Goal: Communication & Community: Answer question/provide support

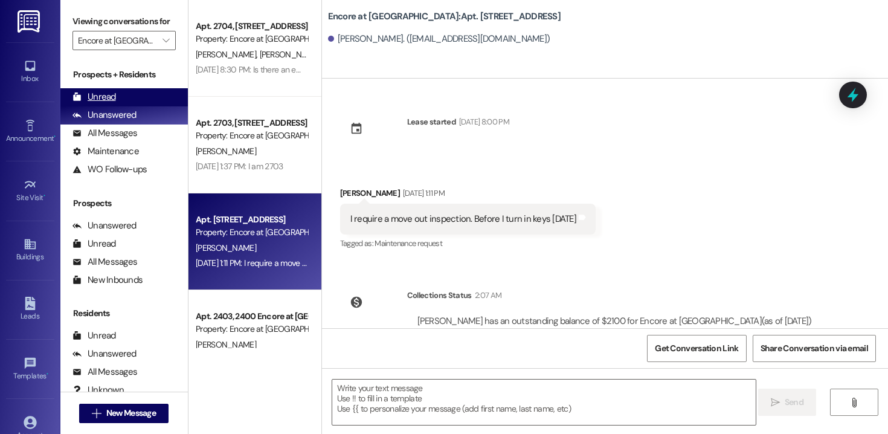
scroll to position [45, 0]
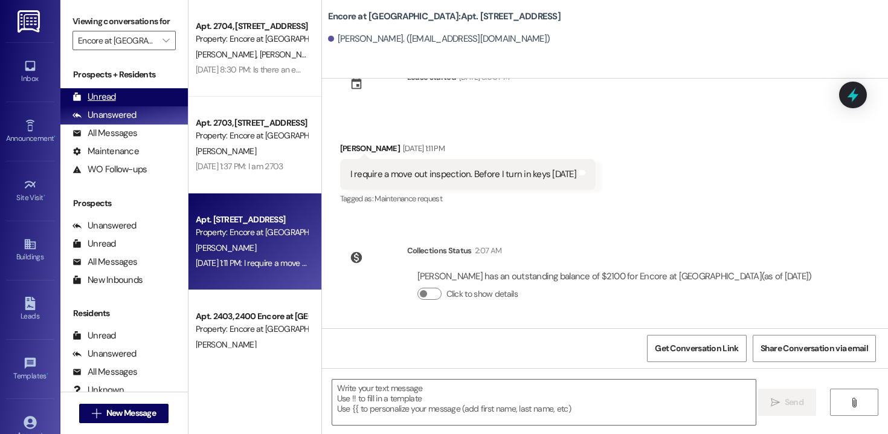
click at [109, 103] on div "Unread" at bounding box center [93, 97] width 43 height 13
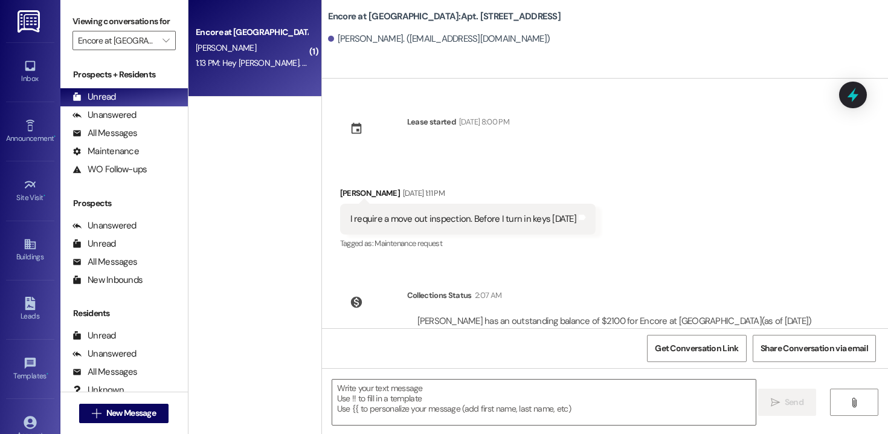
click at [236, 76] on div "Encore at [GEOGRAPHIC_DATA] [PERSON_NAME] 1:13 PM: Hey [PERSON_NAME]. Happy [DA…" at bounding box center [254, 48] width 133 height 97
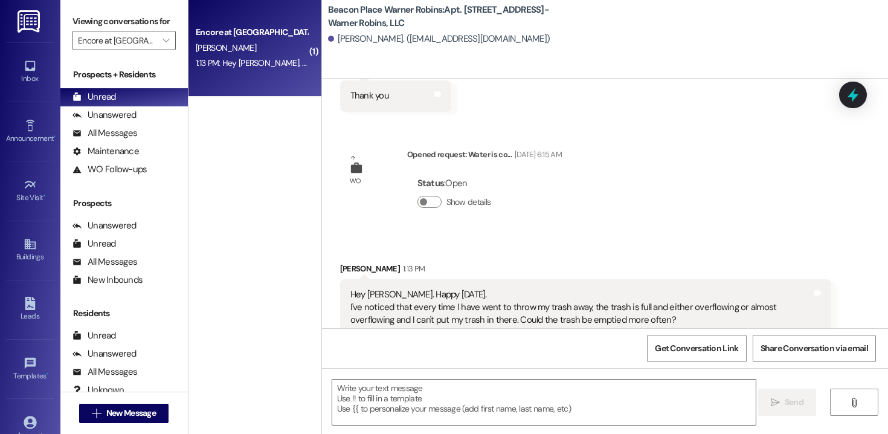
scroll to position [840, 0]
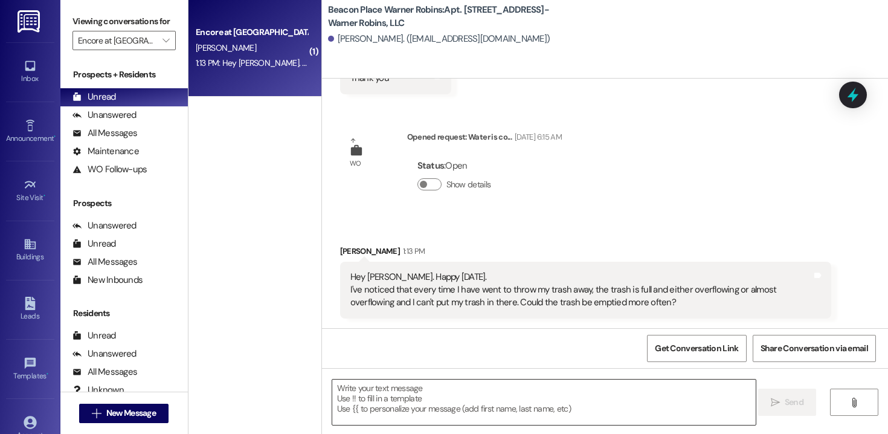
click at [411, 414] on textarea at bounding box center [543, 401] width 423 height 45
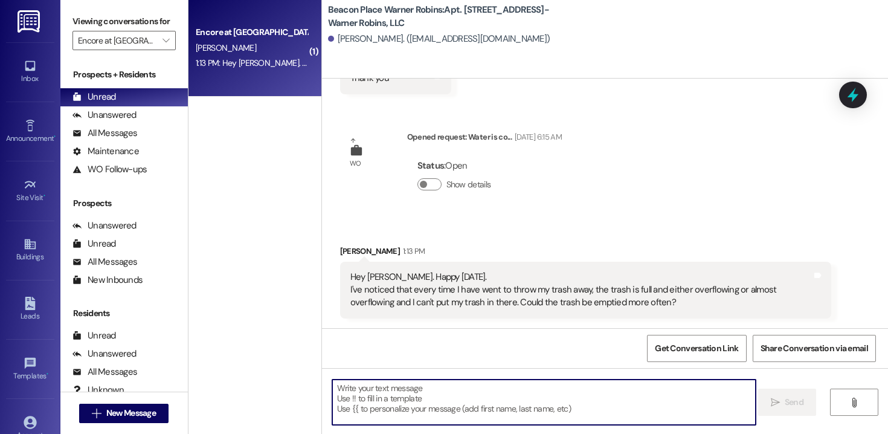
type textarea "h"
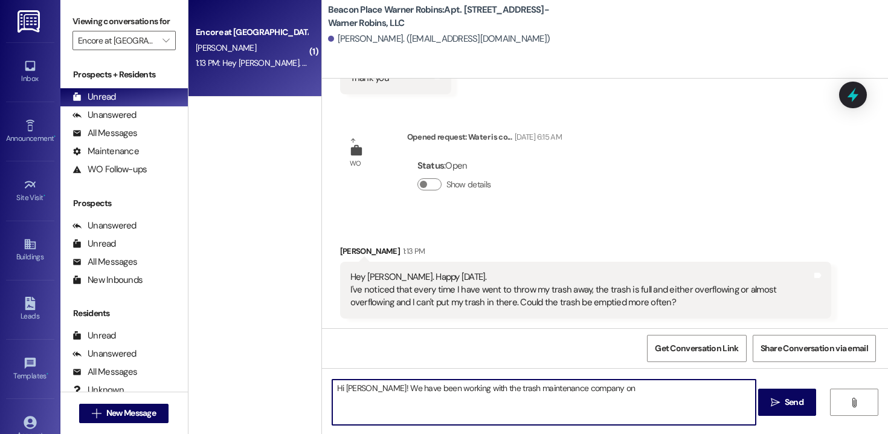
click at [610, 389] on textarea "Hi [PERSON_NAME]! We have been working with the trash maintenance company on" at bounding box center [543, 401] width 423 height 45
click at [602, 390] on textarea "Hi [PERSON_NAME]! We have been working with the trash maintenance company for a…" at bounding box center [543, 401] width 423 height 45
click at [602, 389] on textarea "Hi [PERSON_NAME]! We have been working with the trash maintenance company for a…" at bounding box center [543, 401] width 423 height 45
click at [628, 387] on textarea "Hi [PERSON_NAME]! We have been working with the trash maintenance company for t…" at bounding box center [543, 401] width 423 height 45
click at [663, 391] on textarea "Hi [PERSON_NAME]! We have been working with the trash maintenance company for t…" at bounding box center [543, 401] width 423 height 45
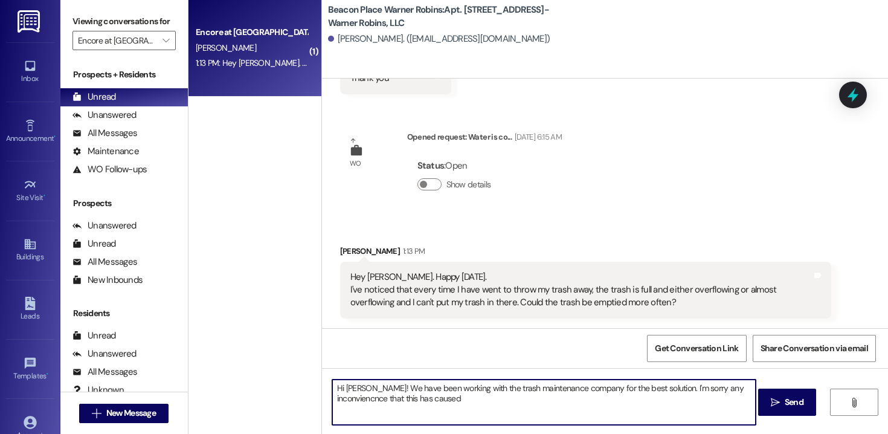
click at [364, 401] on textarea "Hi [PERSON_NAME]! We have been working with the trash maintenance company for t…" at bounding box center [543, 401] width 423 height 45
click at [435, 393] on textarea "Hi [PERSON_NAME]! We have been working with the trash maintenance company for t…" at bounding box center [543, 401] width 423 height 45
click at [457, 402] on textarea "Hi [PERSON_NAME]! We have been working with the trash maintenance company for t…" at bounding box center [543, 401] width 423 height 45
click at [364, 402] on textarea "Hi [PERSON_NAME]! We have been working with the trash maintenance company for t…" at bounding box center [543, 401] width 423 height 45
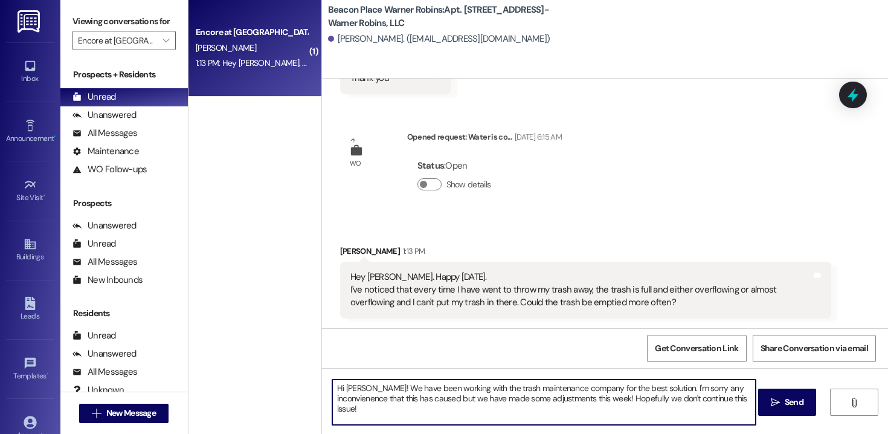
click at [364, 402] on textarea "Hi [PERSON_NAME]! We have been working with the trash maintenance company for t…" at bounding box center [543, 401] width 423 height 45
click at [368, 397] on textarea "Hi [PERSON_NAME]! We have been working with the trash maintenance company for t…" at bounding box center [543, 401] width 423 height 45
click at [398, 400] on textarea "Hi [PERSON_NAME]! We have been working with the trash maintenance company for t…" at bounding box center [543, 401] width 423 height 45
click at [370, 400] on textarea "Hi [PERSON_NAME]! We have been working with the trash maintenance company for t…" at bounding box center [543, 401] width 423 height 45
click at [627, 399] on textarea "Hi [PERSON_NAME]! We have been working with the trash maintenance company for t…" at bounding box center [543, 401] width 423 height 45
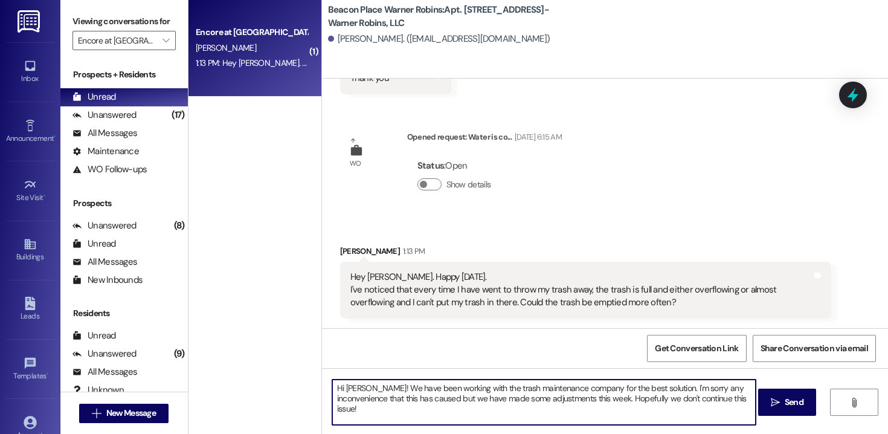
drag, startPoint x: 672, startPoint y: 399, endPoint x: 663, endPoint y: 399, distance: 9.1
click at [663, 399] on textarea "Hi [PERSON_NAME]! We have been working with the trash maintenance company for t…" at bounding box center [543, 401] width 423 height 45
click at [686, 399] on textarea "Hi [PERSON_NAME]! We have been working with the trash maintenance company for t…" at bounding box center [543, 401] width 423 height 45
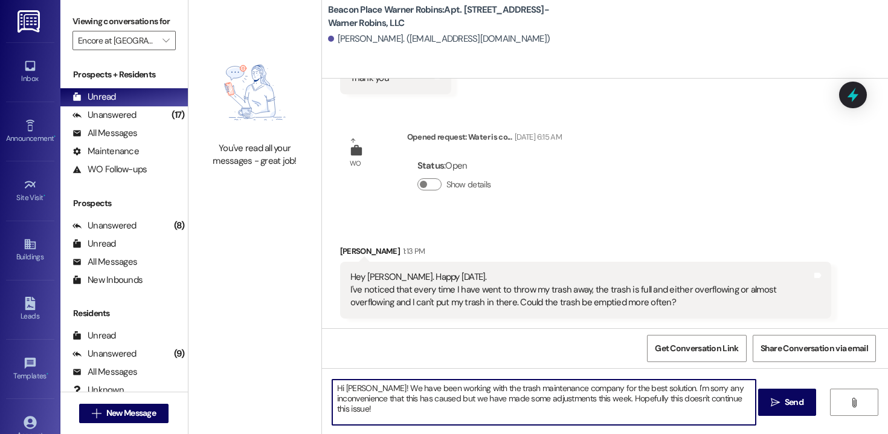
click at [459, 401] on textarea "Hi [PERSON_NAME]! We have been working with the trash maintenance company for t…" at bounding box center [543, 401] width 423 height 45
drag, startPoint x: 363, startPoint y: 407, endPoint x: 327, endPoint y: 407, distance: 36.2
click at [332, 407] on textarea "Hi [PERSON_NAME]! We have been working with the trash maintenance company for t…" at bounding box center [543, 401] width 423 height 45
type textarea "Hi [PERSON_NAME]! We have been working with the trash maintenance company for t…"
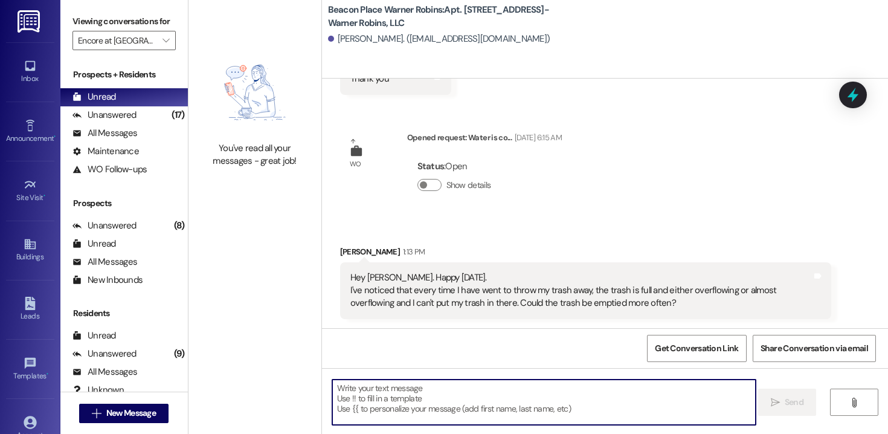
scroll to position [937, 0]
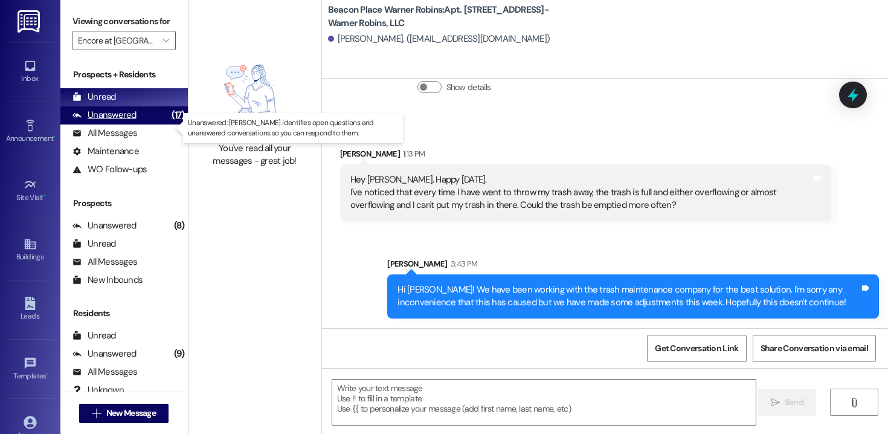
click at [127, 121] on div "Unanswered" at bounding box center [104, 115] width 64 height 13
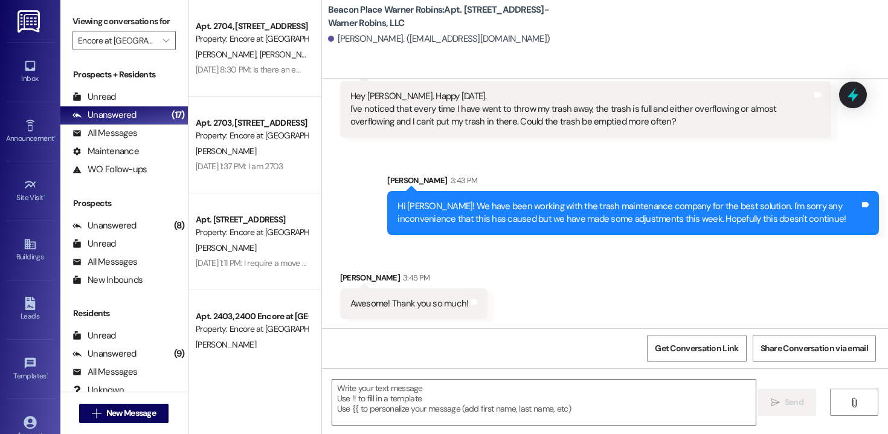
scroll to position [1021, 0]
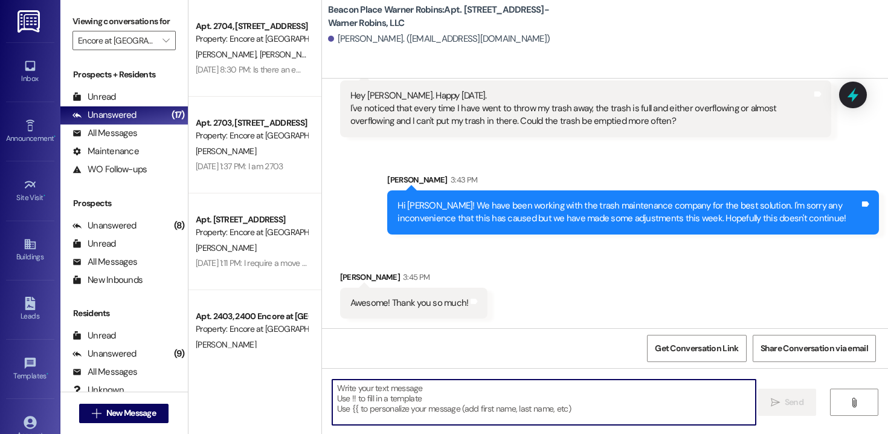
click at [454, 396] on textarea at bounding box center [543, 401] width 423 height 45
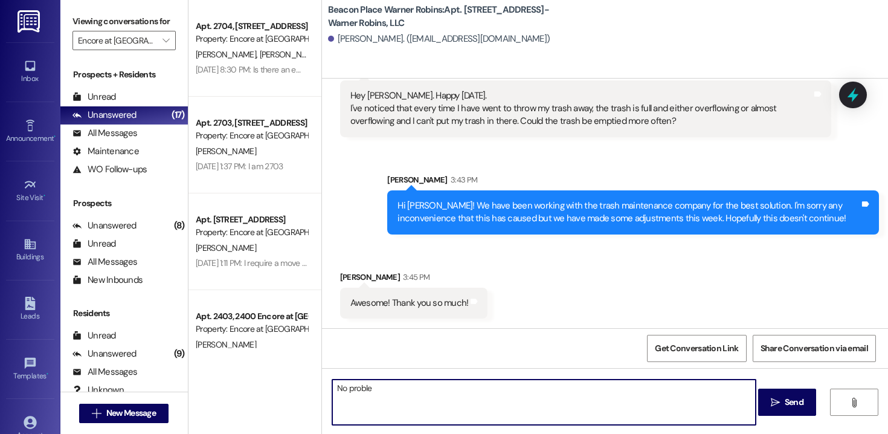
type textarea "No problem"
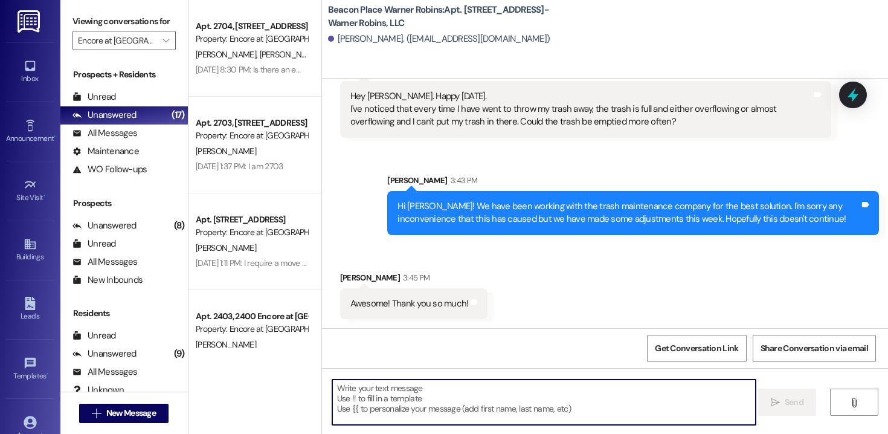
scroll to position [1105, 0]
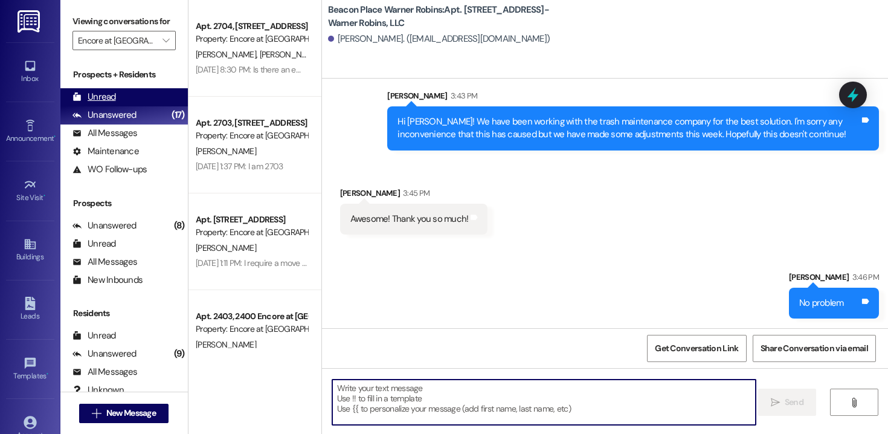
click at [104, 103] on div "Unread" at bounding box center [93, 97] width 43 height 13
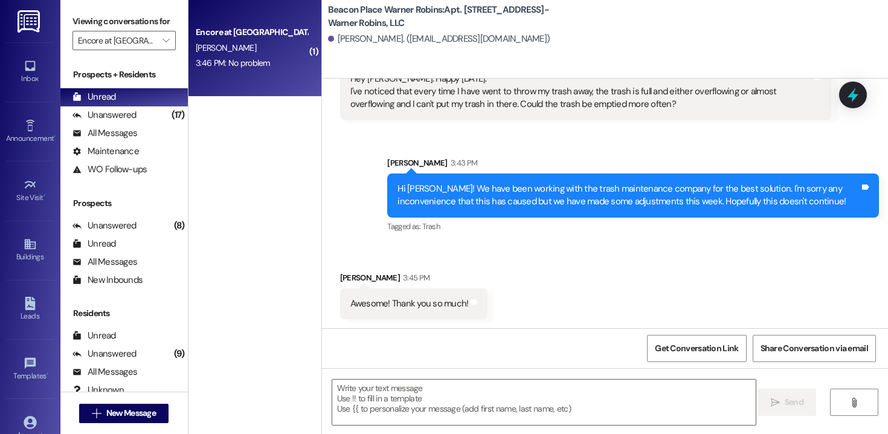
scroll to position [1123, 0]
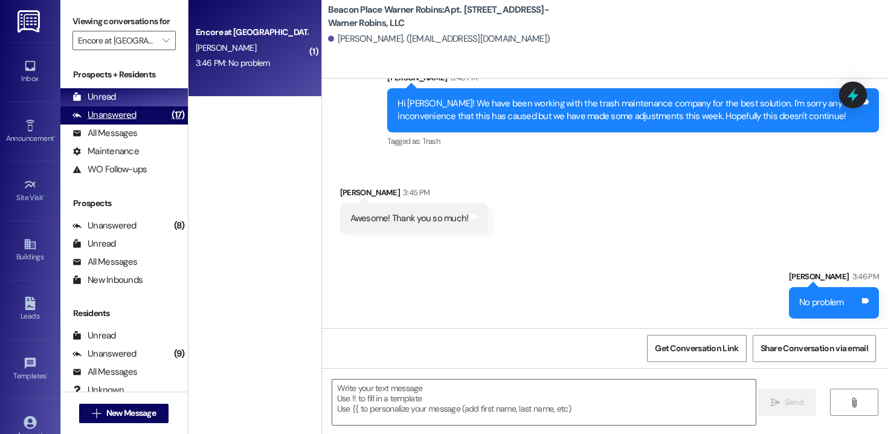
click at [123, 121] on div "Unanswered" at bounding box center [104, 115] width 64 height 13
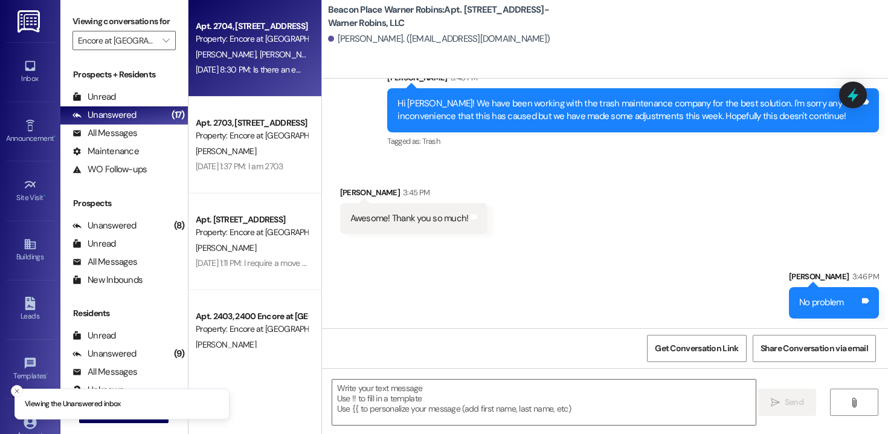
click at [263, 74] on div "[DATE] 8:30 PM: Is there an emergency contact number? [DATE] 8:30 PM: Is there …" at bounding box center [295, 69] width 199 height 11
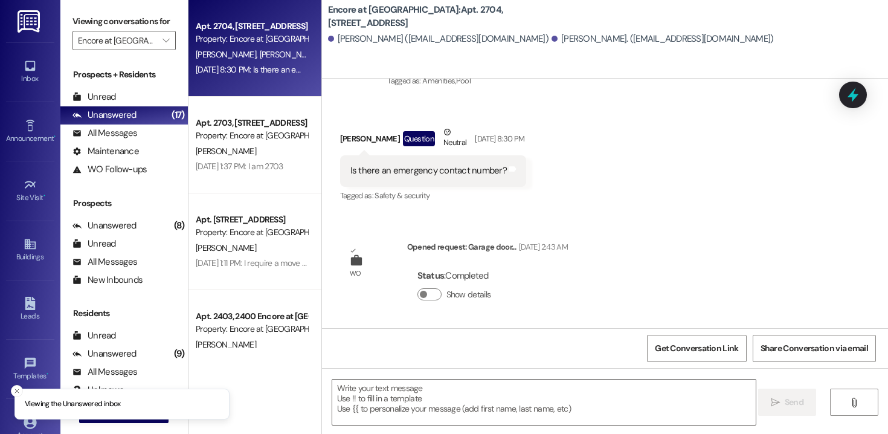
scroll to position [225, 0]
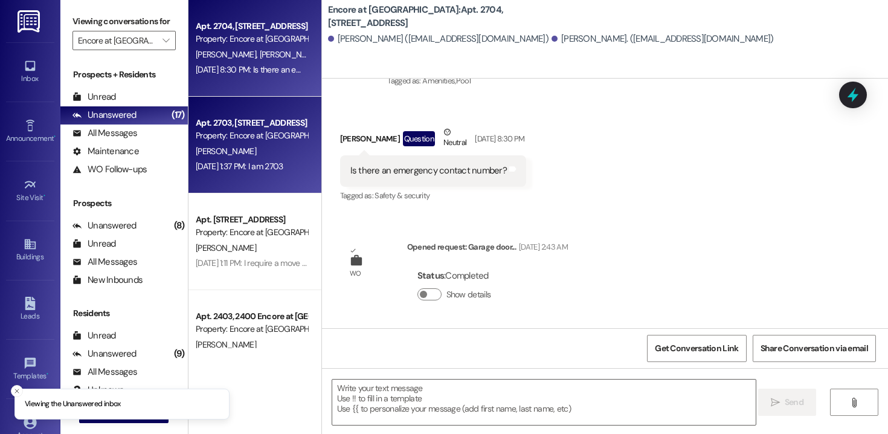
click at [267, 144] on div "[PERSON_NAME]" at bounding box center [252, 151] width 114 height 15
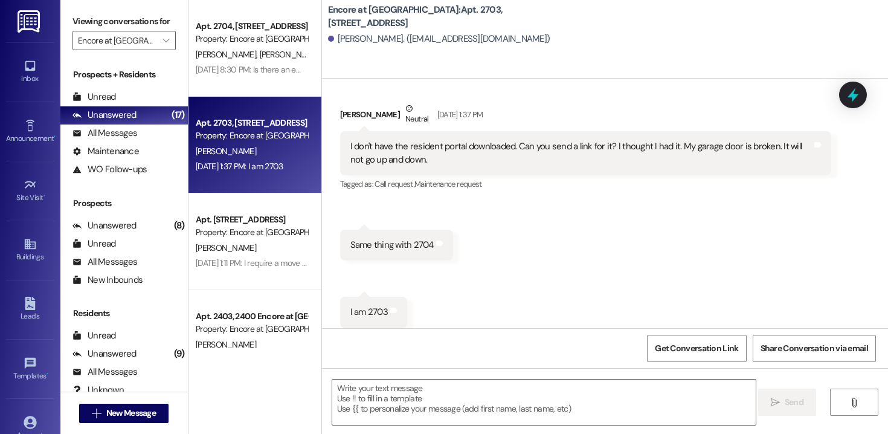
scroll to position [1914, 0]
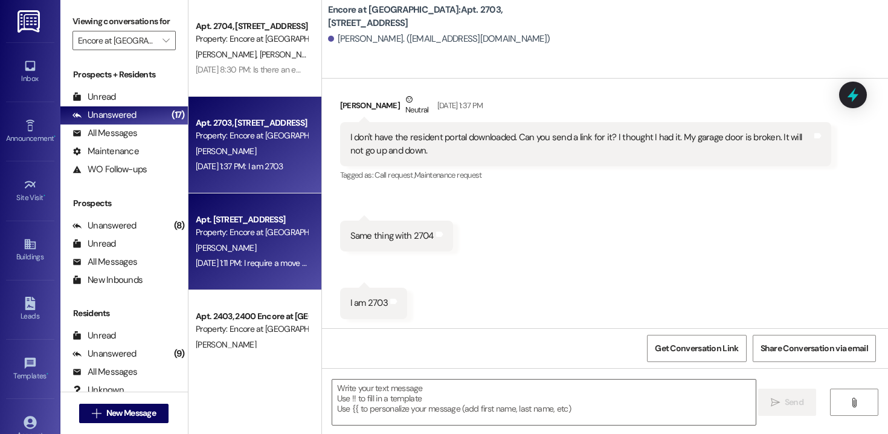
click at [229, 239] on div "Property: Encore at [GEOGRAPHIC_DATA]" at bounding box center [252, 232] width 112 height 13
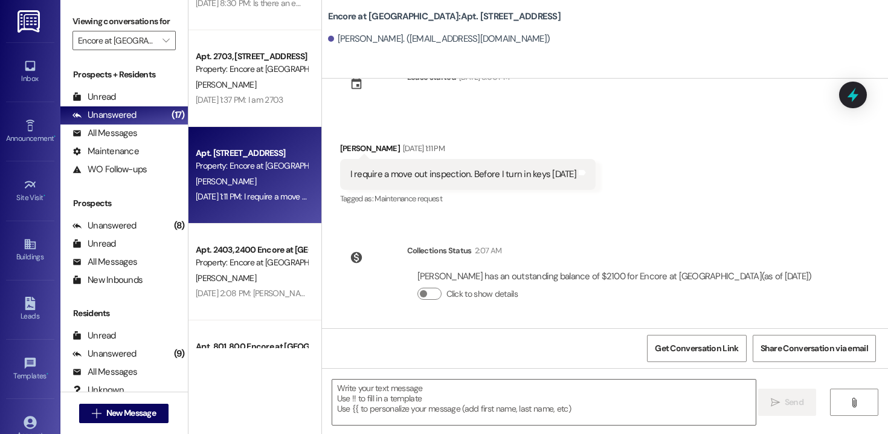
scroll to position [114, 0]
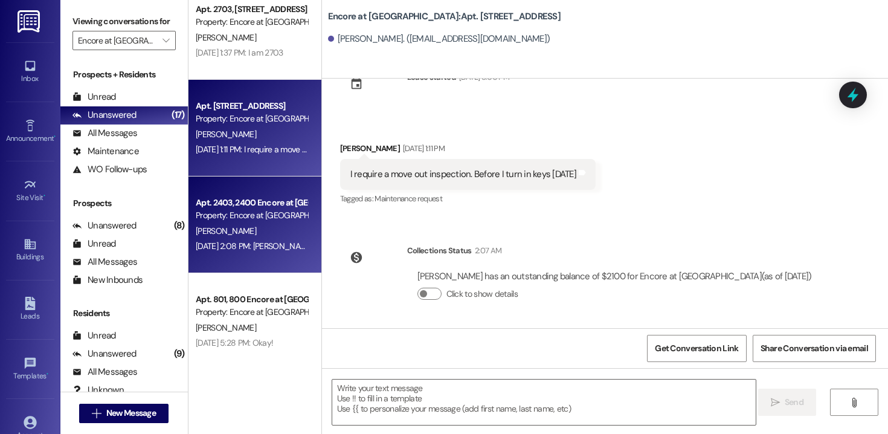
click at [244, 242] on div "[DATE] 2:08 PM: [PERSON_NAME], I'll be here [DATE] 2:08 PM: [PERSON_NAME], I'll…" at bounding box center [273, 245] width 155 height 11
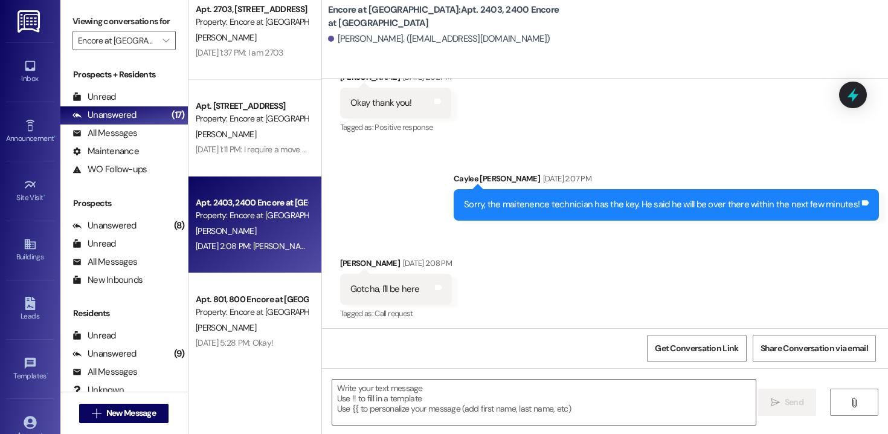
scroll to position [823, 0]
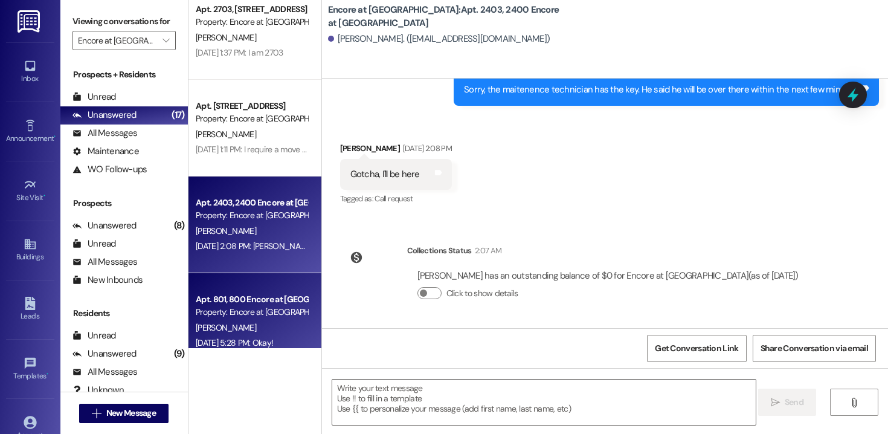
click at [288, 317] on div "Property: Encore at [GEOGRAPHIC_DATA]" at bounding box center [252, 312] width 112 height 13
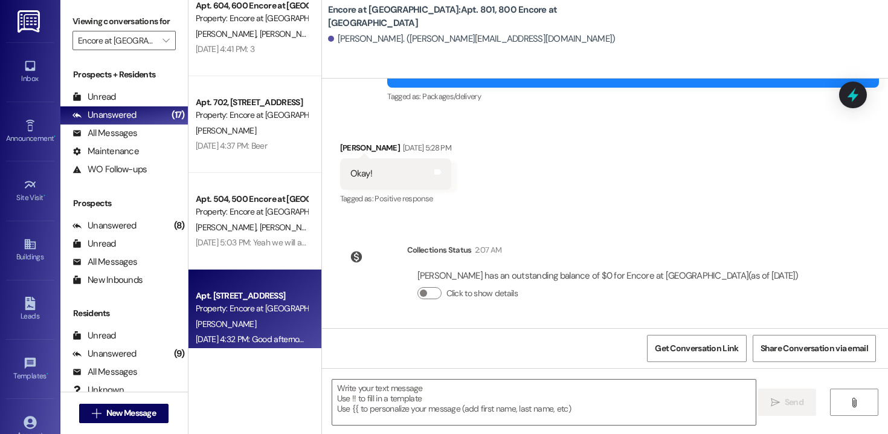
scroll to position [503, 0]
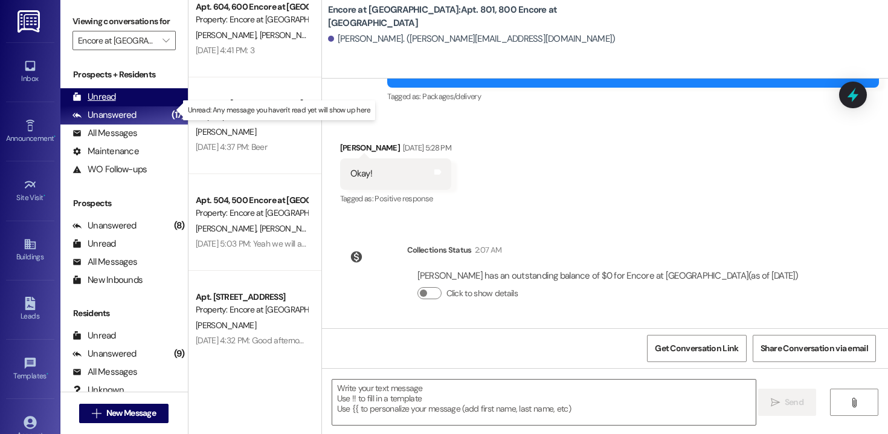
click at [118, 106] on div "Unread (0)" at bounding box center [123, 97] width 127 height 18
